Goal: Information Seeking & Learning: Learn about a topic

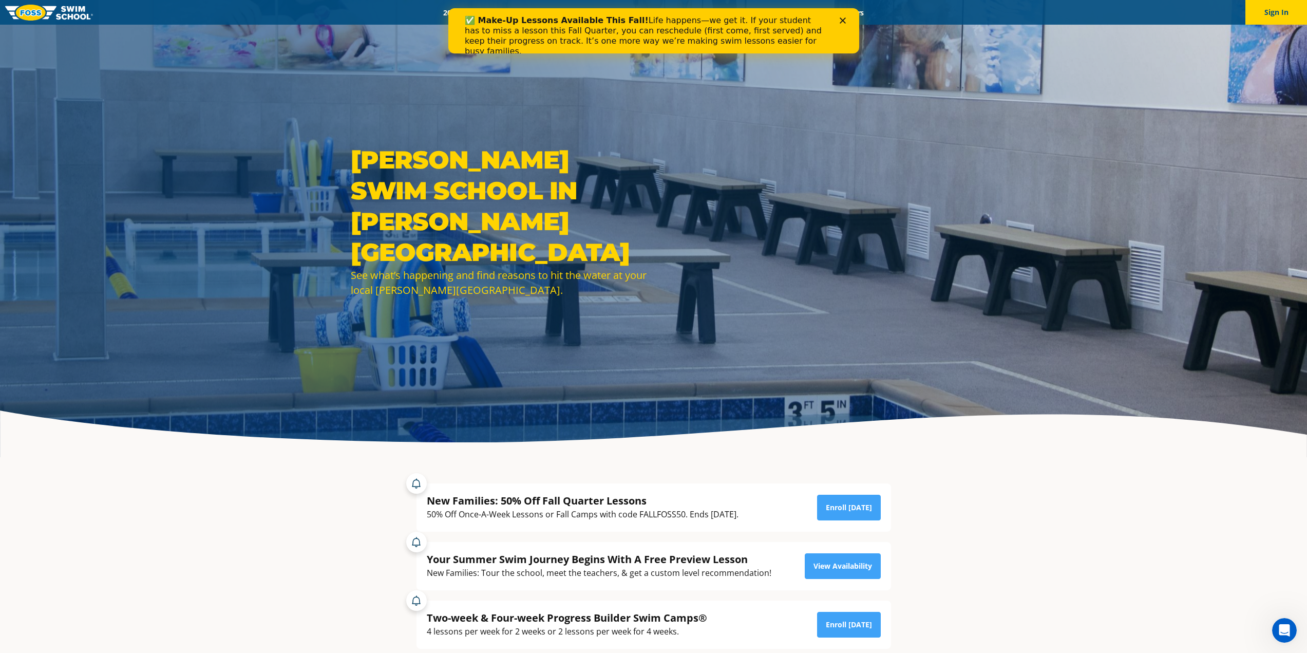
click at [843, 16] on div "✅ Make-Up Lessons Available This Fall! Life happens—we get it. If your student …" at bounding box center [653, 35] width 411 height 47
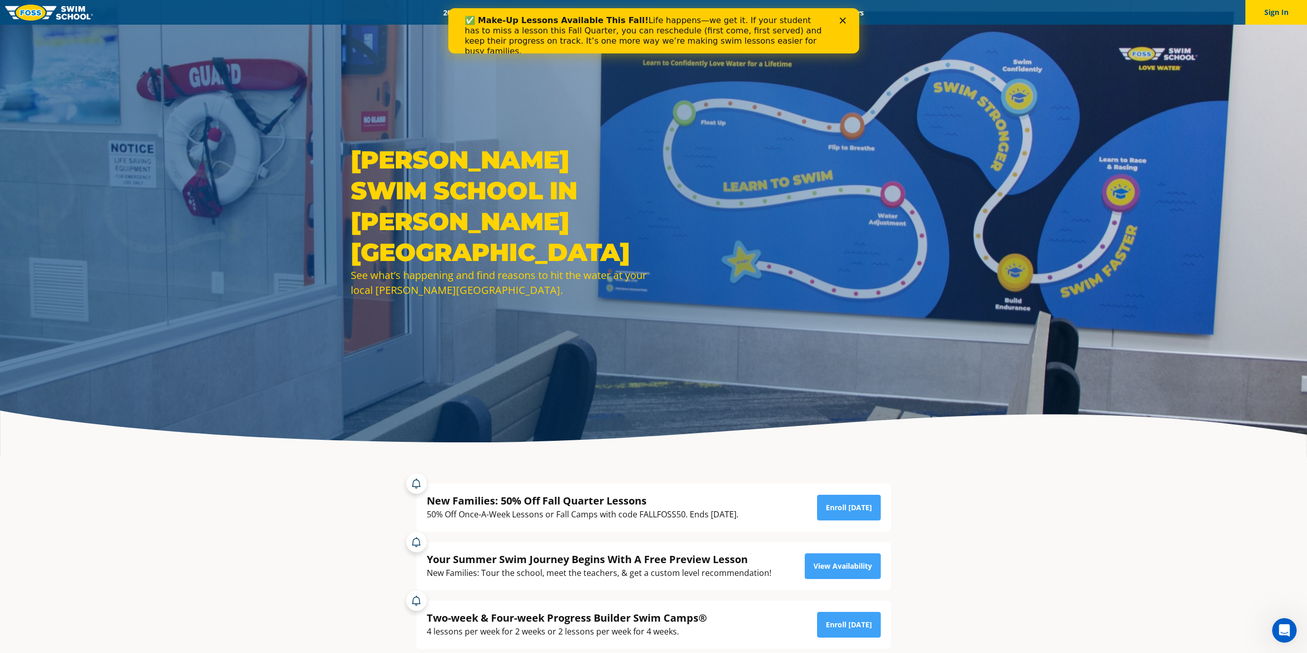
click at [843, 18] on icon "Close" at bounding box center [842, 20] width 6 height 6
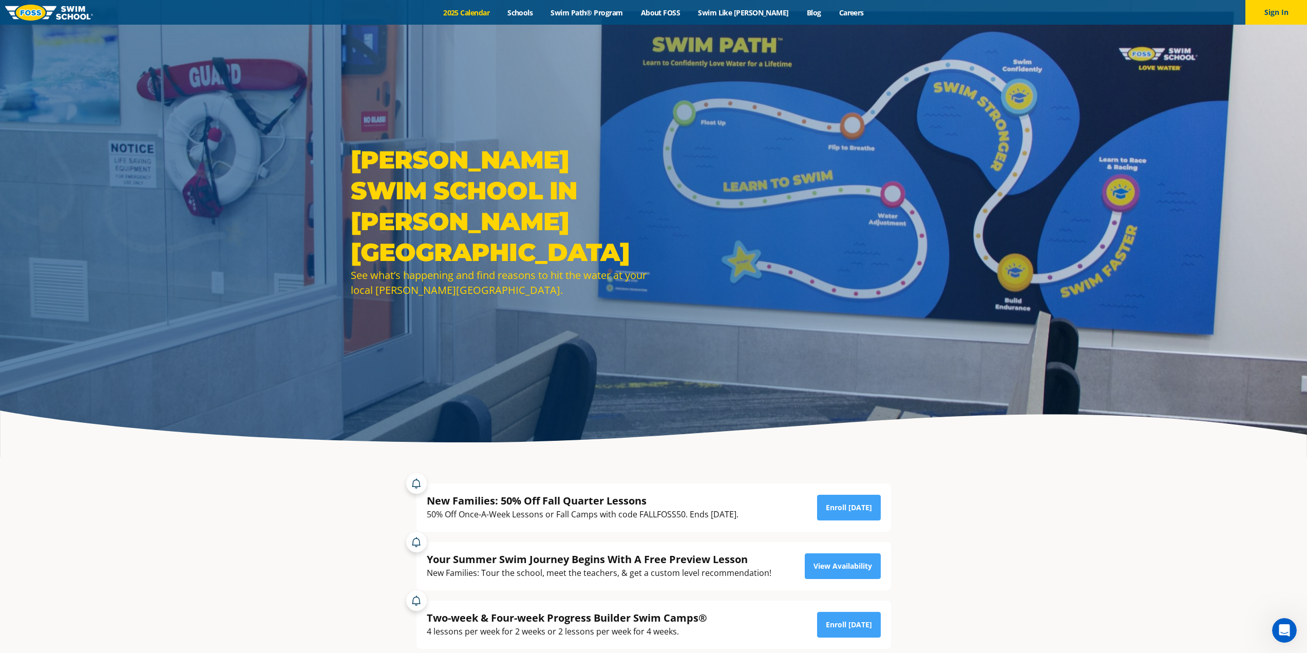
click at [480, 11] on link "2025 Calendar" at bounding box center [467, 13] width 64 height 10
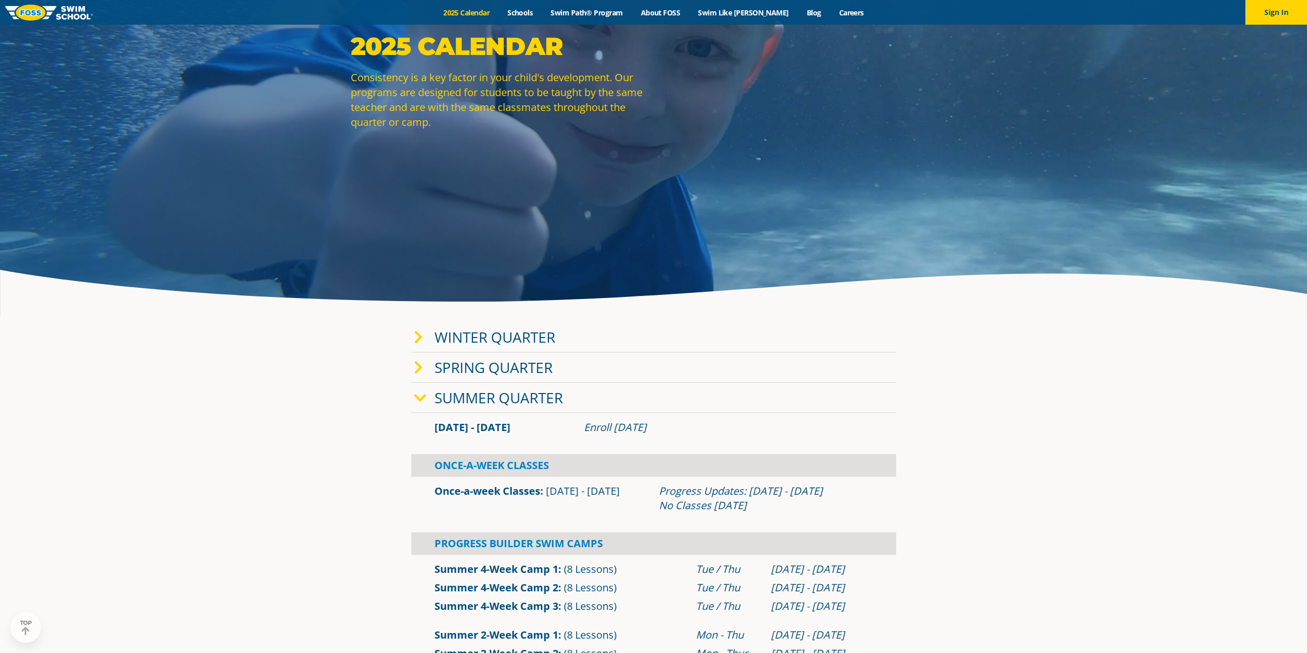
scroll to position [154, 0]
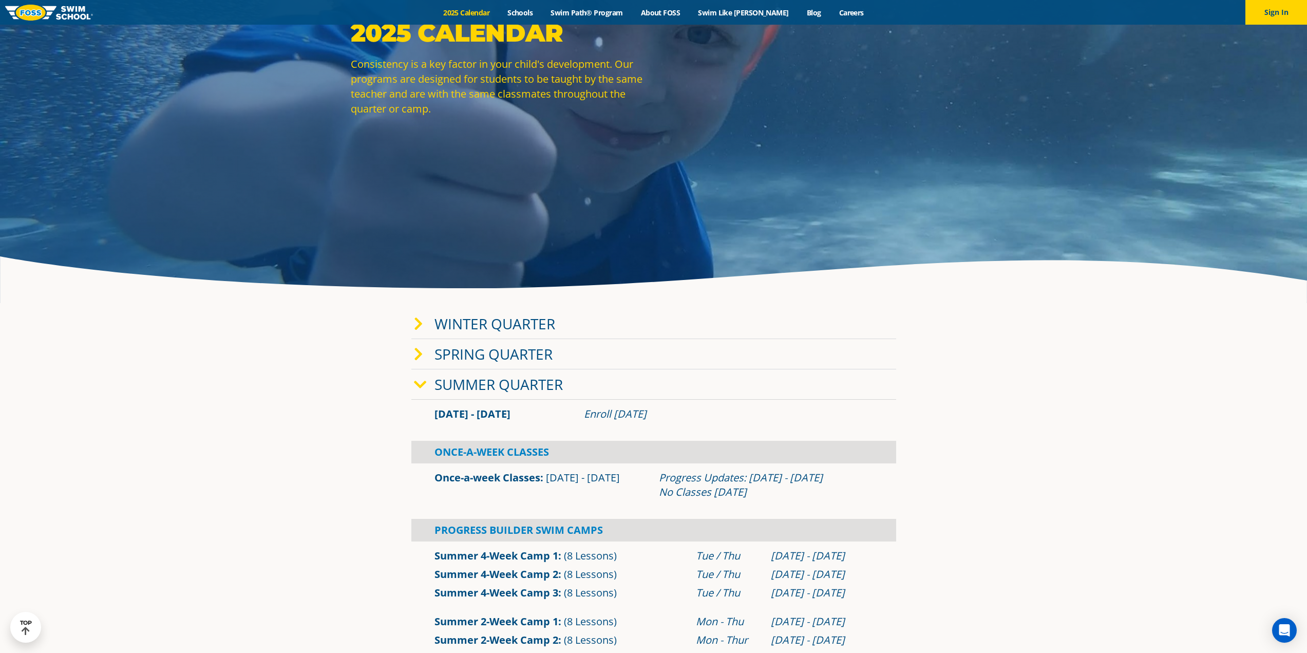
click at [417, 391] on icon at bounding box center [420, 385] width 13 height 14
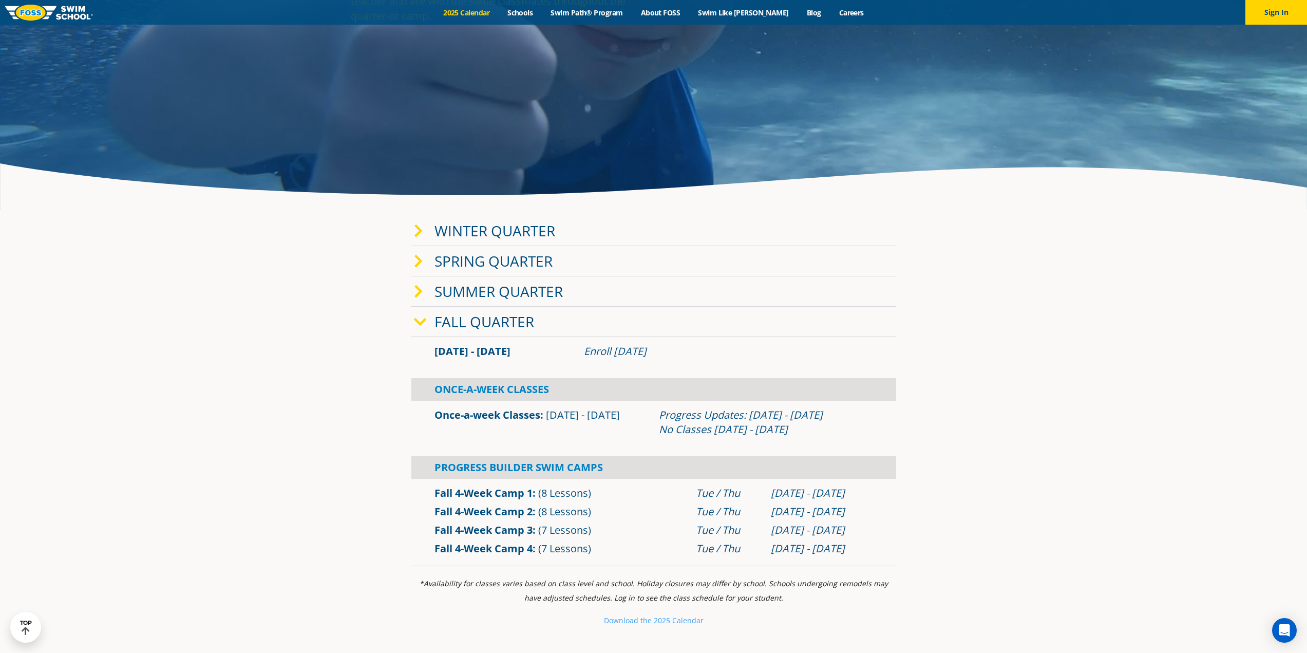
scroll to position [257, 0]
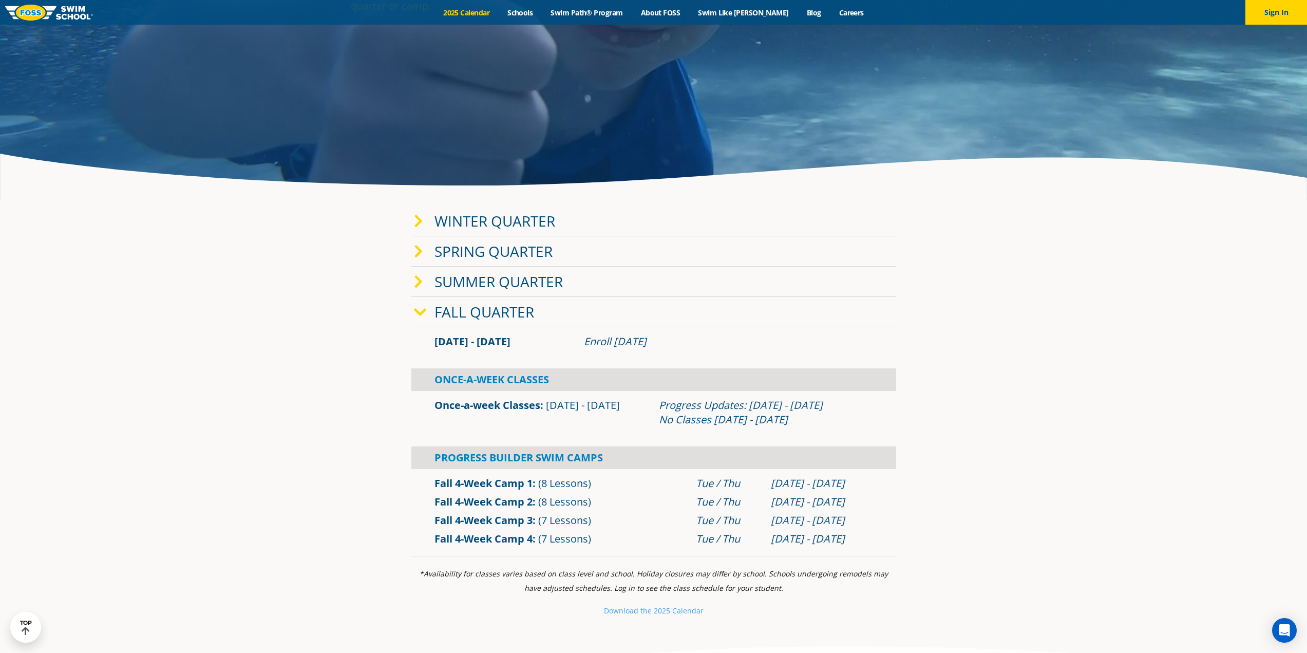
click at [424, 314] on icon at bounding box center [420, 312] width 13 height 14
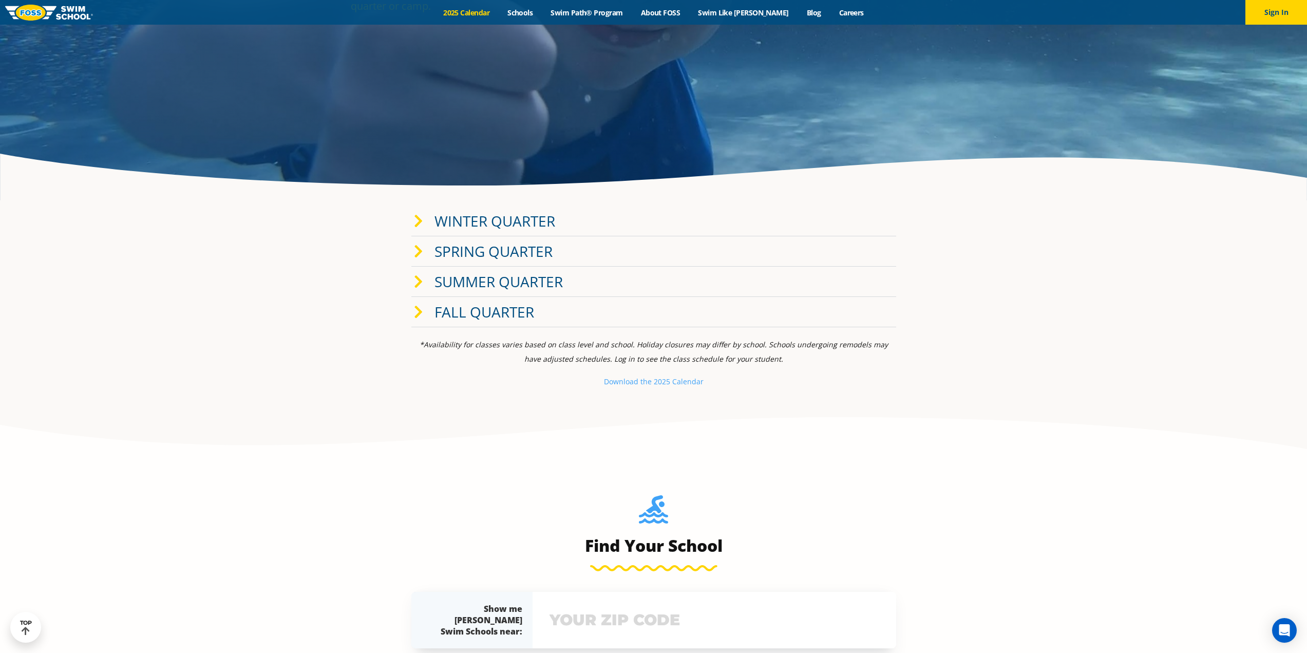
click at [423, 223] on span at bounding box center [424, 221] width 21 height 15
